Goal: Information Seeking & Learning: Learn about a topic

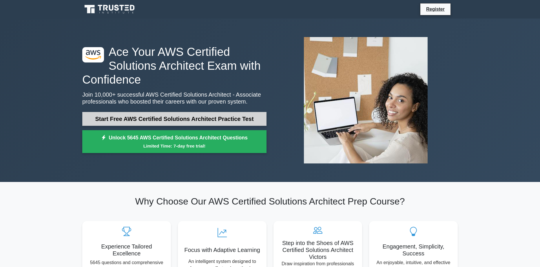
click at [175, 118] on link "Start Free AWS Certified Solutions Architect Practice Test" at bounding box center [174, 119] width 184 height 14
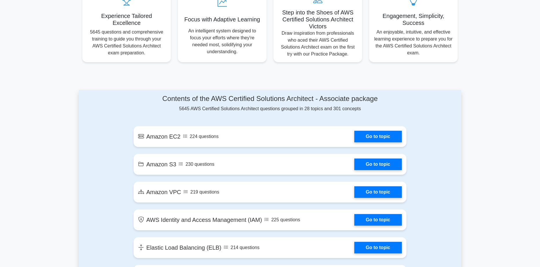
scroll to position [232, 0]
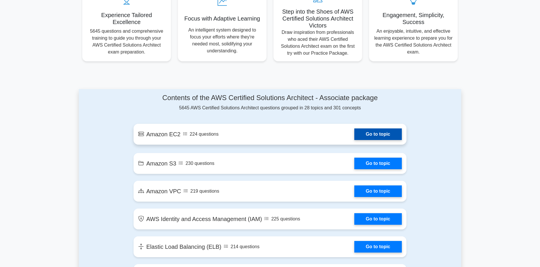
click at [365, 134] on link "Go to topic" at bounding box center [377, 135] width 47 height 12
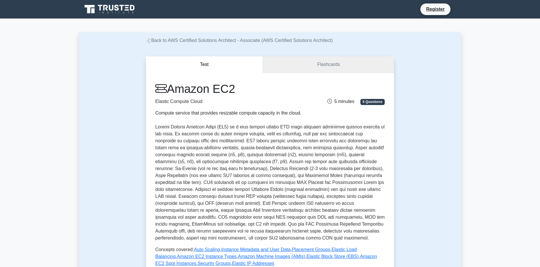
click at [338, 65] on link "Flashcards" at bounding box center [328, 64] width 131 height 17
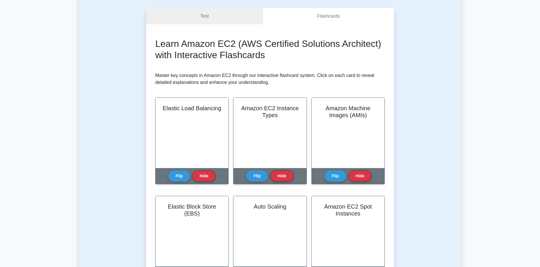
scroll to position [58, 0]
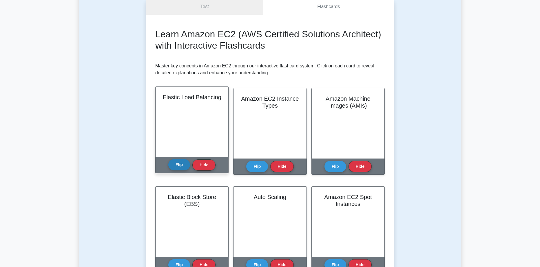
click at [176, 163] on button "Flip" at bounding box center [179, 164] width 22 height 11
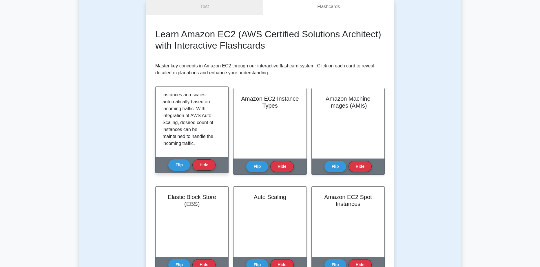
scroll to position [115, 0]
click at [182, 164] on button "Flip" at bounding box center [179, 164] width 22 height 11
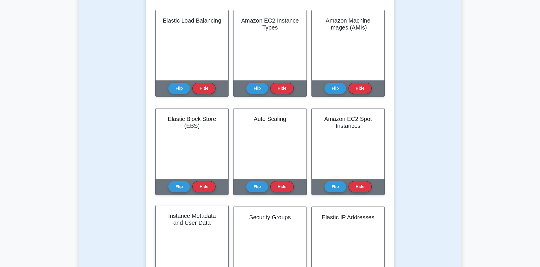
scroll to position [0, 0]
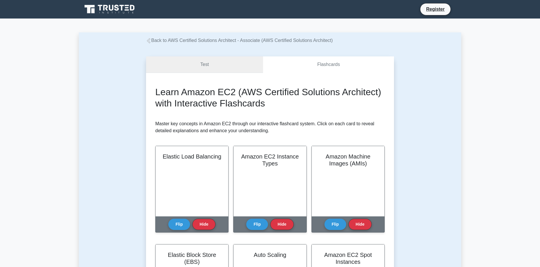
click at [227, 69] on link "Test" at bounding box center [204, 64] width 117 height 17
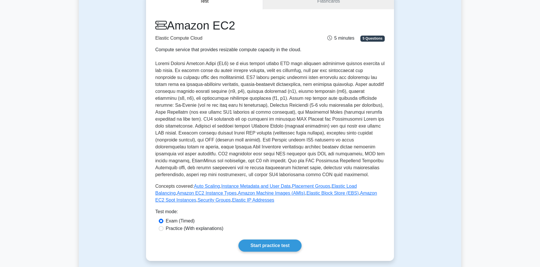
scroll to position [87, 0]
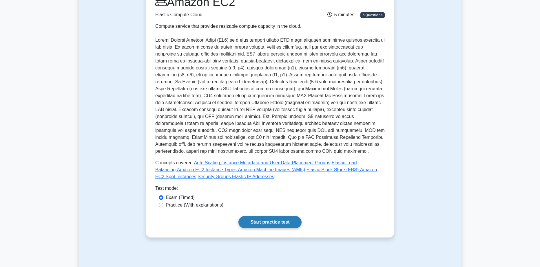
click at [272, 223] on link "Start practice test" at bounding box center [269, 222] width 63 height 12
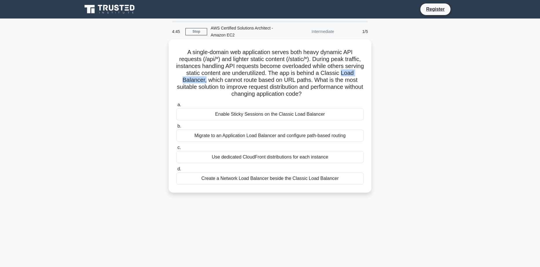
drag, startPoint x: 196, startPoint y: 81, endPoint x: 234, endPoint y: 83, distance: 37.9
click at [234, 83] on h5 "A single-domain web application serves both heavy dynamic API requests (/api/*)…" at bounding box center [269, 73] width 189 height 49
click at [265, 89] on h5 "A single-domain web application serves both heavy dynamic API requests (/api/*)…" at bounding box center [269, 73] width 189 height 49
click at [236, 178] on div "Create a Network Load Balancer beside the Classic Load Balancer" at bounding box center [270, 179] width 188 height 12
click at [176, 171] on input "d. Create a Network Load Balancer beside the Classic Load Balancer" at bounding box center [176, 169] width 0 height 4
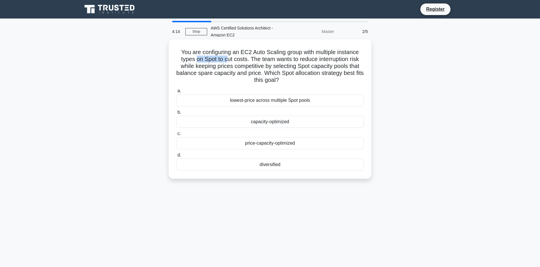
drag, startPoint x: 219, startPoint y: 60, endPoint x: 223, endPoint y: 66, distance: 7.0
click at [226, 60] on h5 "You are configuring an EC2 Auto Scaling group with multiple instance types on S…" at bounding box center [269, 66] width 189 height 35
click at [223, 67] on h5 "You are configuring an EC2 Auto Scaling group with multiple instance types on S…" at bounding box center [269, 66] width 189 height 35
click at [257, 147] on div "price-capacity-optimized" at bounding box center [270, 143] width 188 height 12
click at [176, 136] on input "c. price-capacity-optimized" at bounding box center [176, 134] width 0 height 4
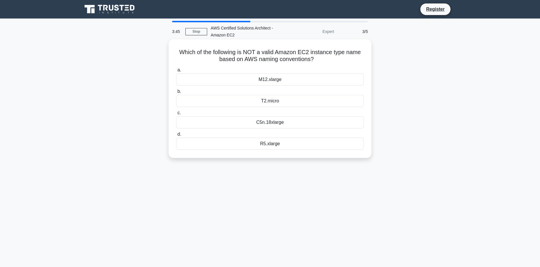
click at [268, 124] on div "C5n.18xlarge" at bounding box center [270, 122] width 188 height 12
click at [176, 115] on input "c. C5n.18xlarge" at bounding box center [176, 113] width 0 height 4
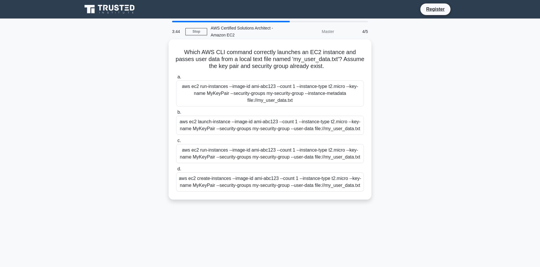
click at [254, 94] on div "aws ec2 run-instances --image-id ami-abc123 --count 1 --instance-type t2.micro …" at bounding box center [270, 93] width 188 height 26
click at [176, 79] on input "a. aws ec2 run-instances --image-id ami-abc123 --count 1 --instance-type t2.mic…" at bounding box center [176, 77] width 0 height 4
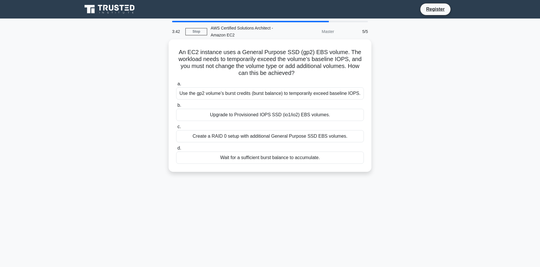
click at [264, 157] on div "Wait for a sufficient burst balance to accumulate." at bounding box center [270, 158] width 188 height 12
click at [176, 150] on input "d. Wait for a sufficient burst balance to accumulate." at bounding box center [176, 149] width 0 height 4
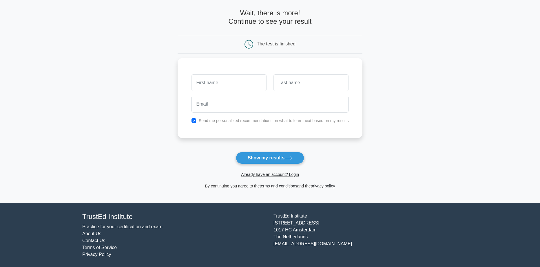
scroll to position [24, 0]
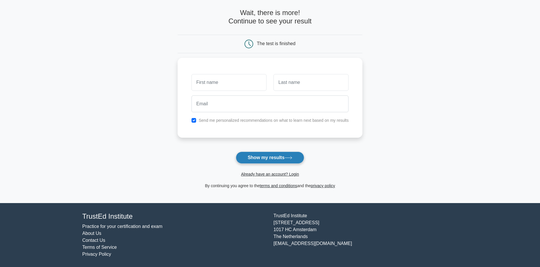
click at [269, 158] on button "Show my results" at bounding box center [270, 158] width 68 height 12
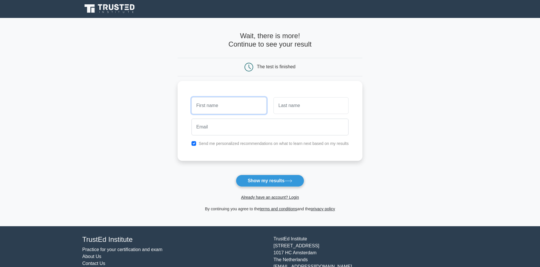
scroll to position [0, 0]
